Goal: Information Seeking & Learning: Learn about a topic

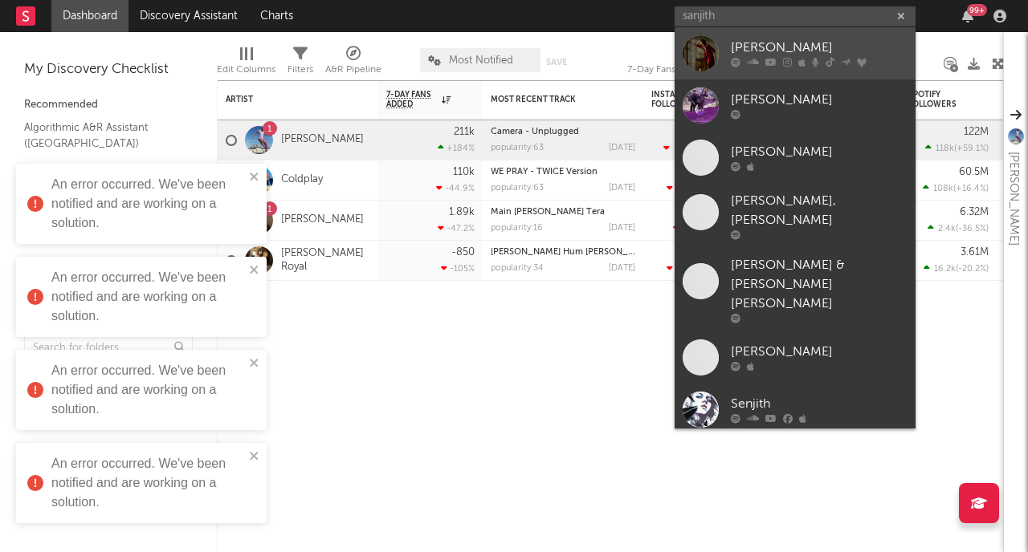
type input "sanjith"
click at [781, 53] on div "[PERSON_NAME]" at bounding box center [819, 48] width 177 height 19
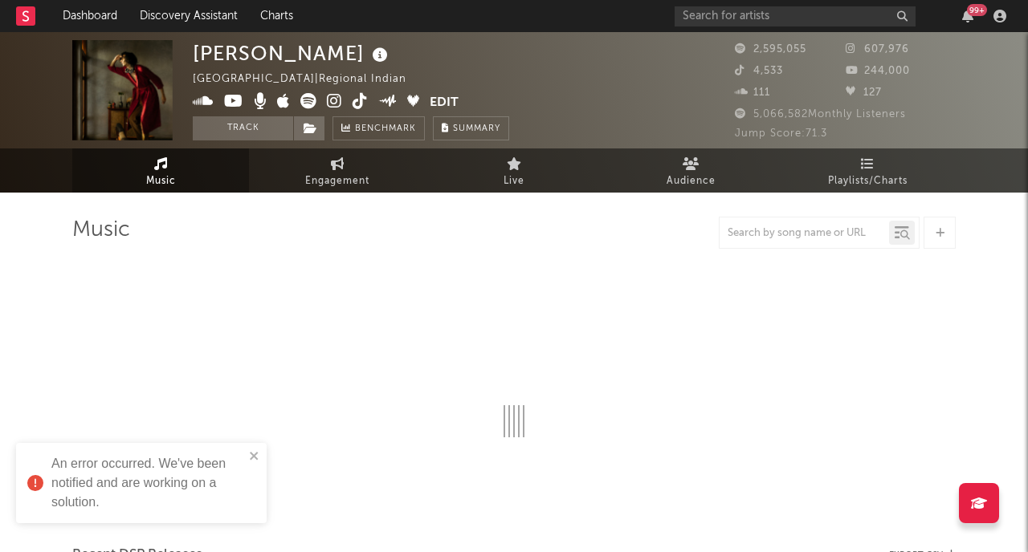
select select "6m"
